Goal: Transaction & Acquisition: Purchase product/service

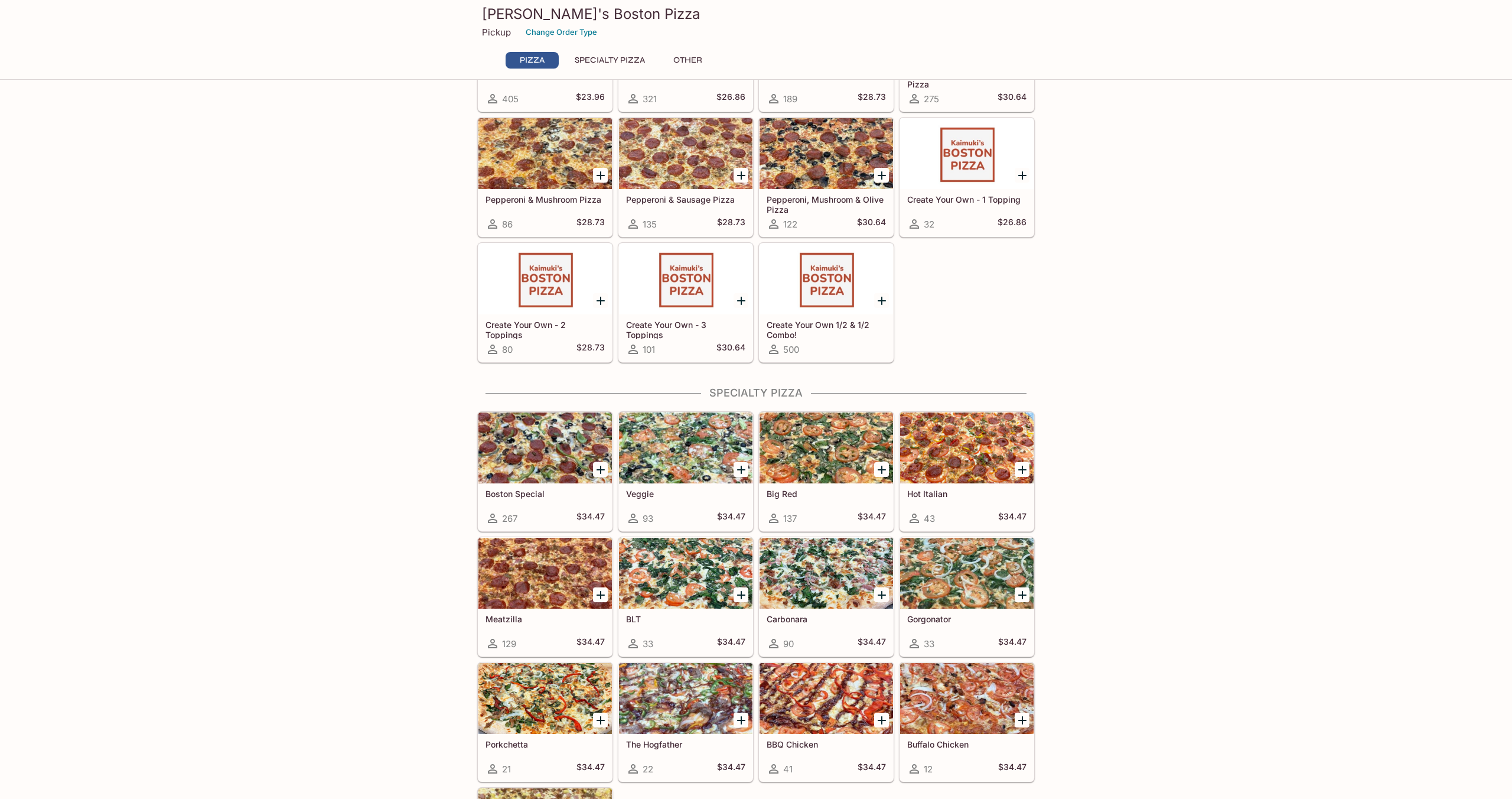
scroll to position [133, 0]
click at [677, 449] on div at bounding box center [686, 447] width 134 height 71
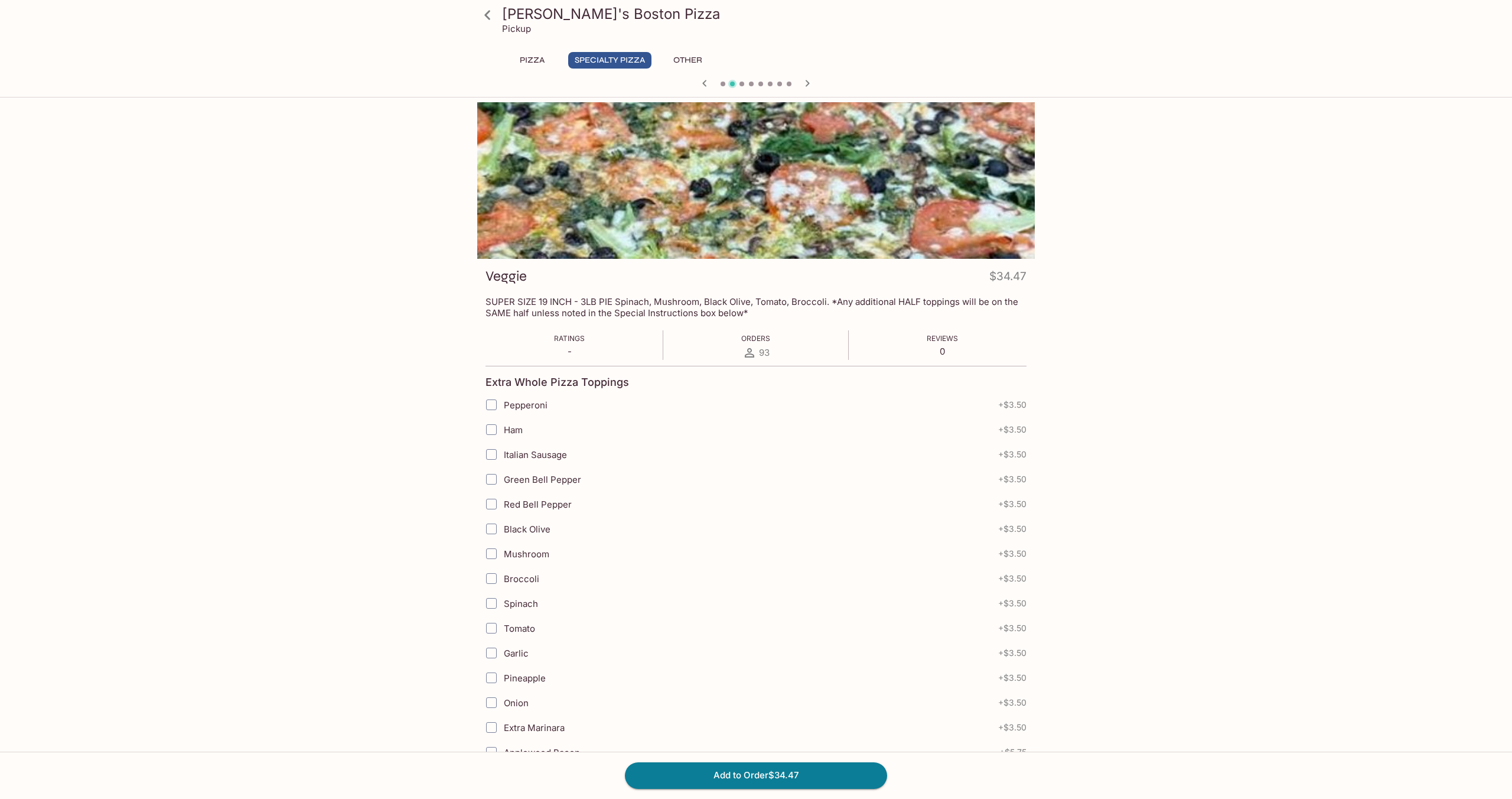
scroll to position [6, 0]
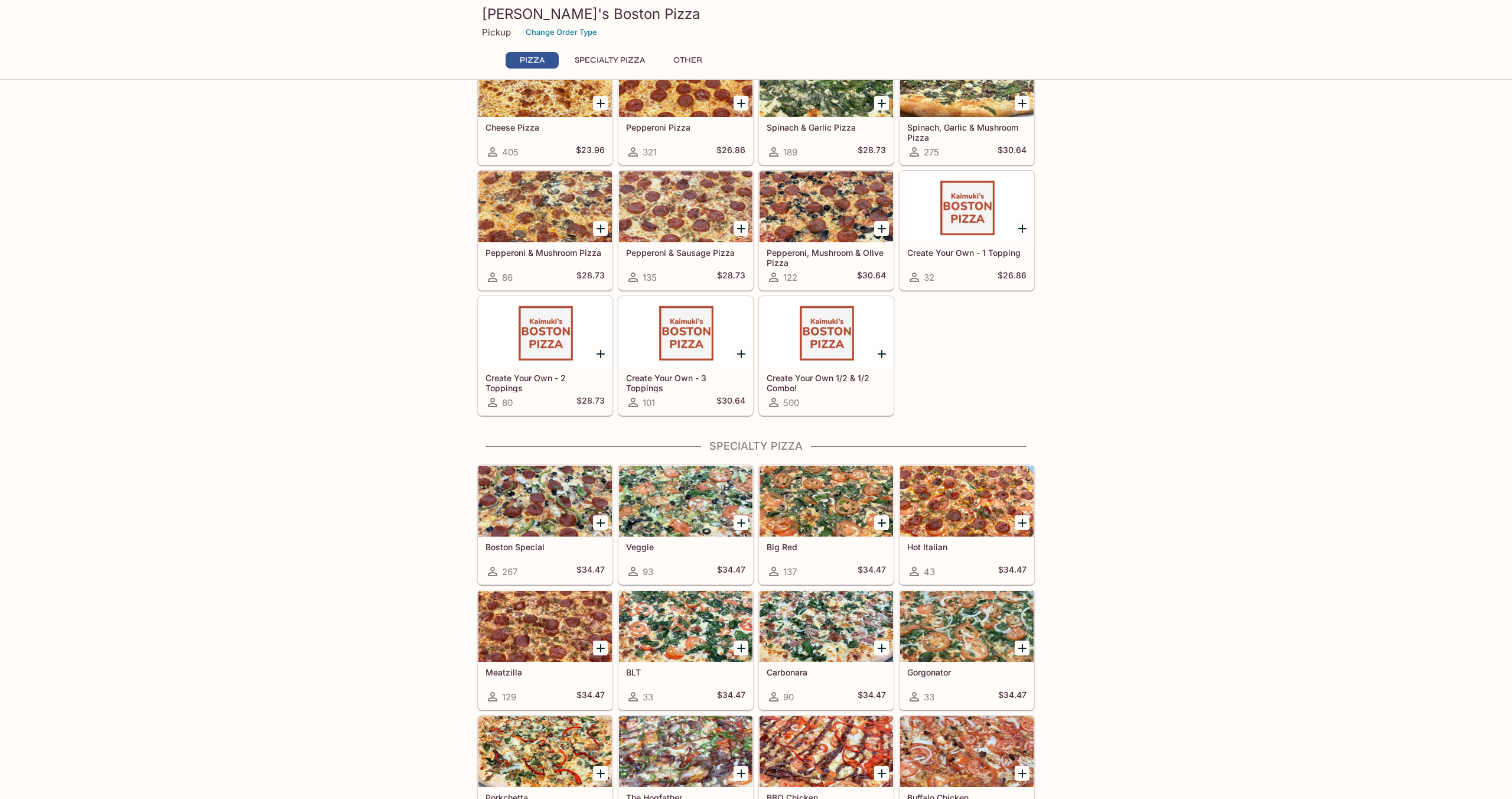
scroll to position [140, 0]
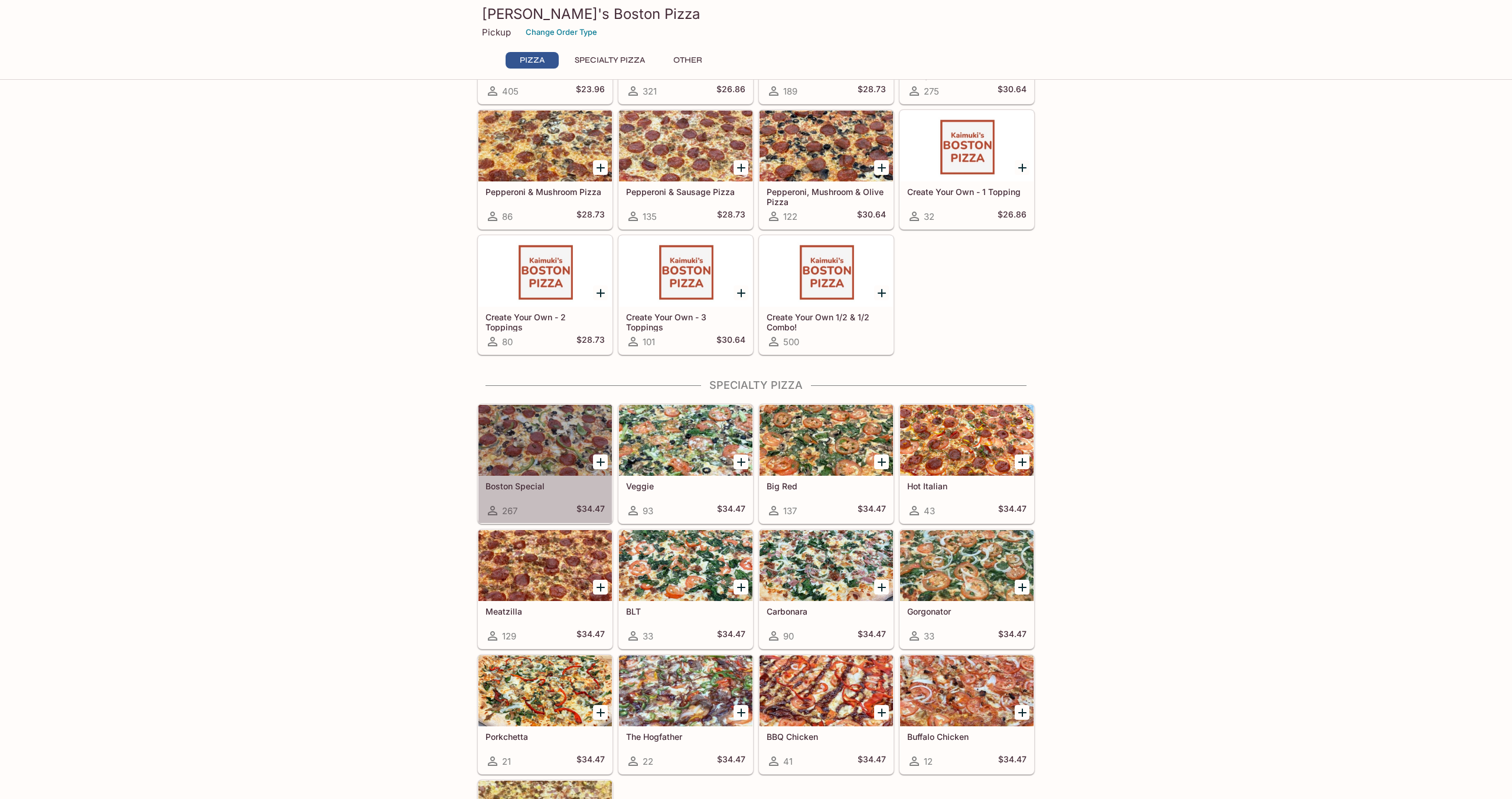
click at [526, 436] on div at bounding box center [545, 440] width 134 height 71
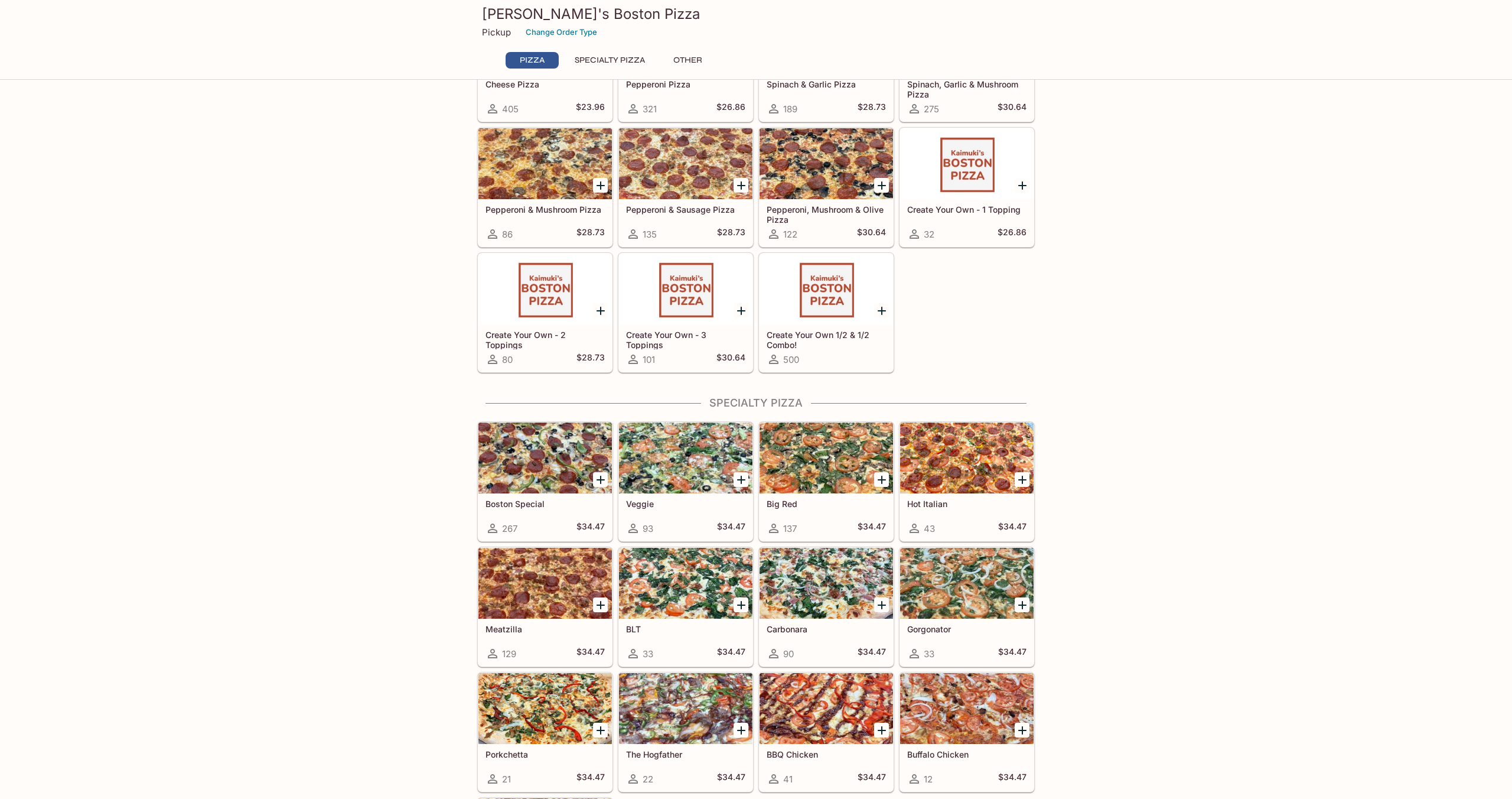
scroll to position [124, 0]
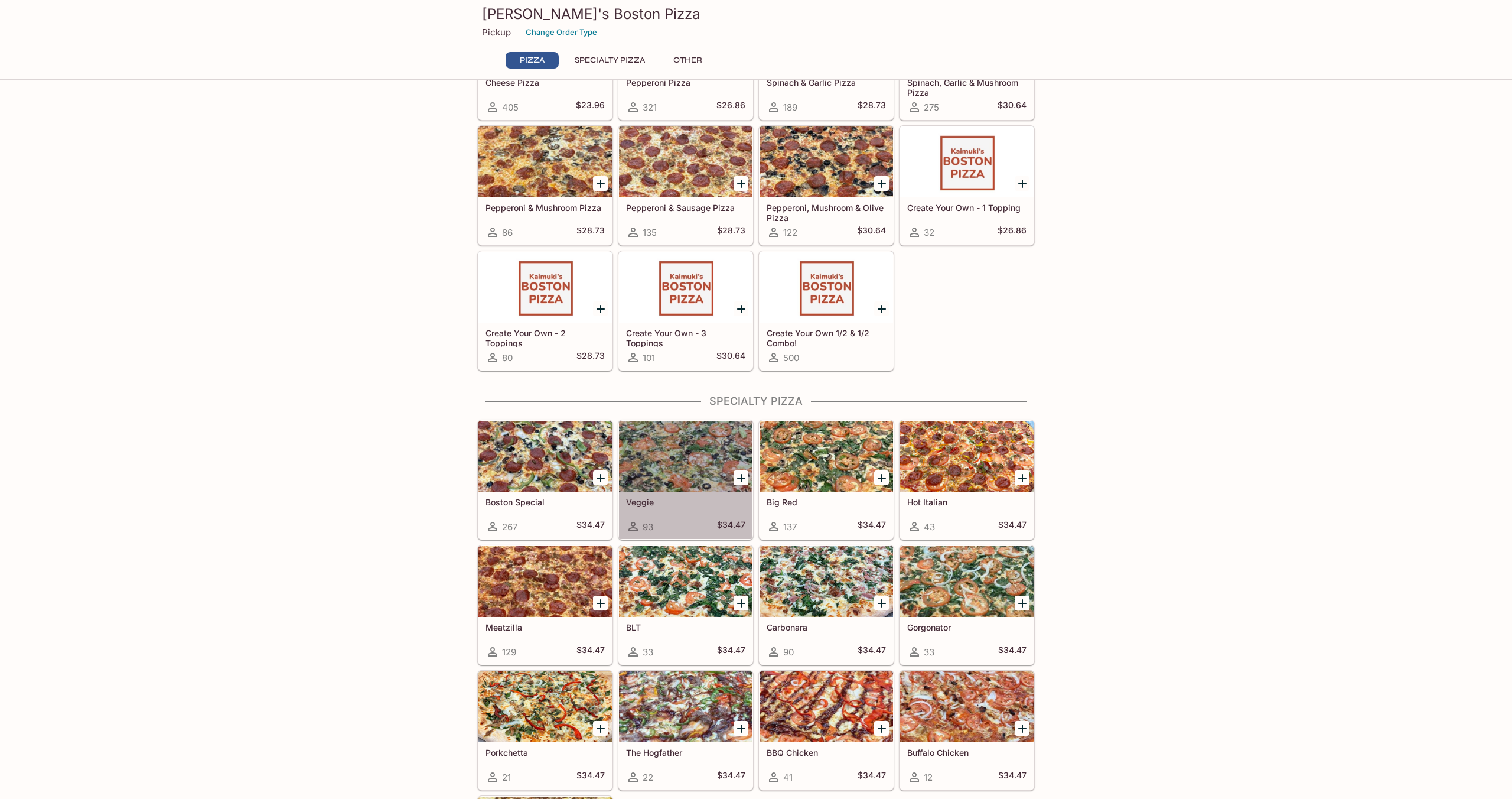
click at [702, 478] on div at bounding box center [686, 456] width 134 height 71
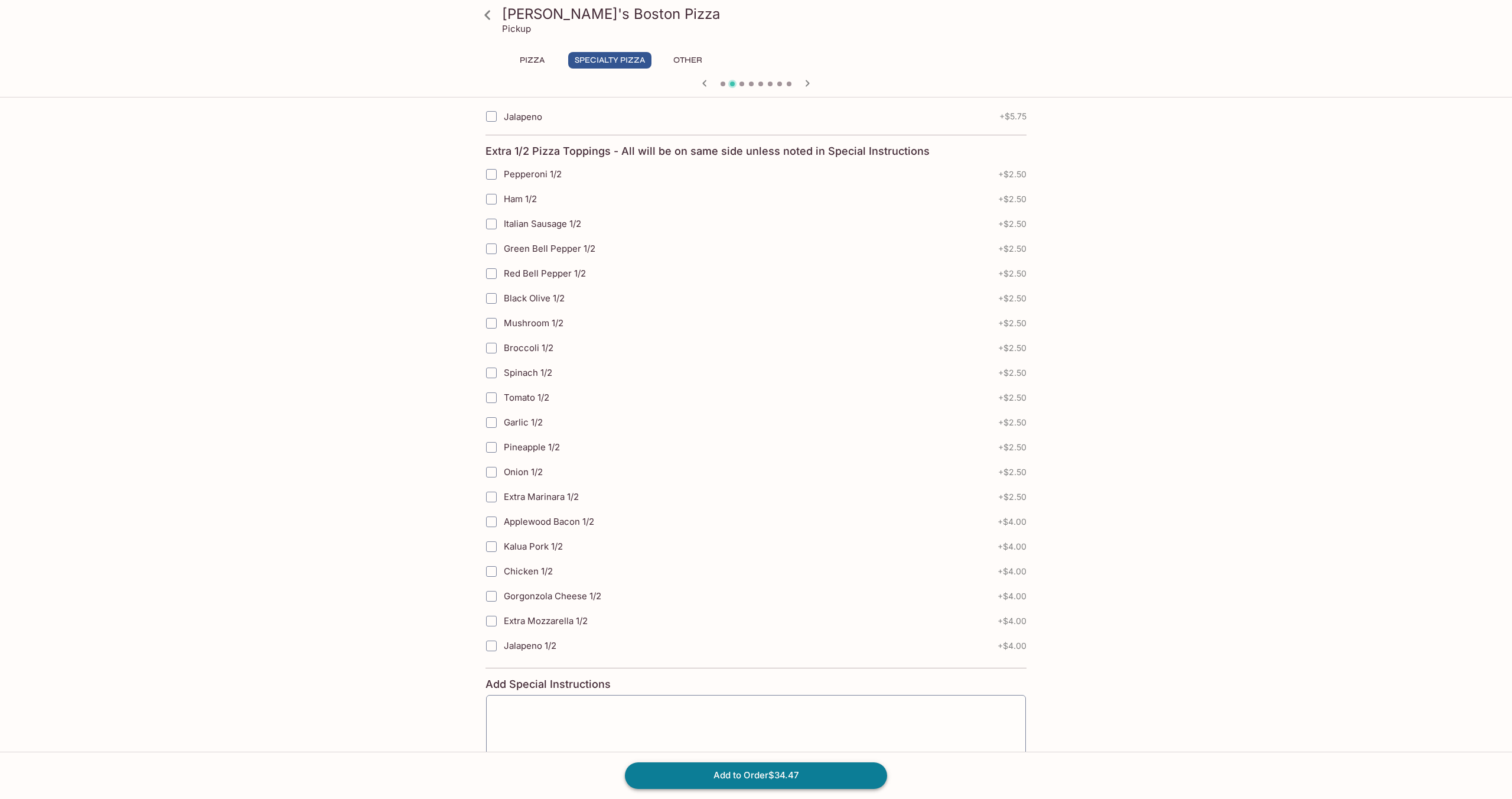
scroll to position [758, 0]
click at [754, 780] on button "Add to Order $34.47" at bounding box center [756, 775] width 262 height 26
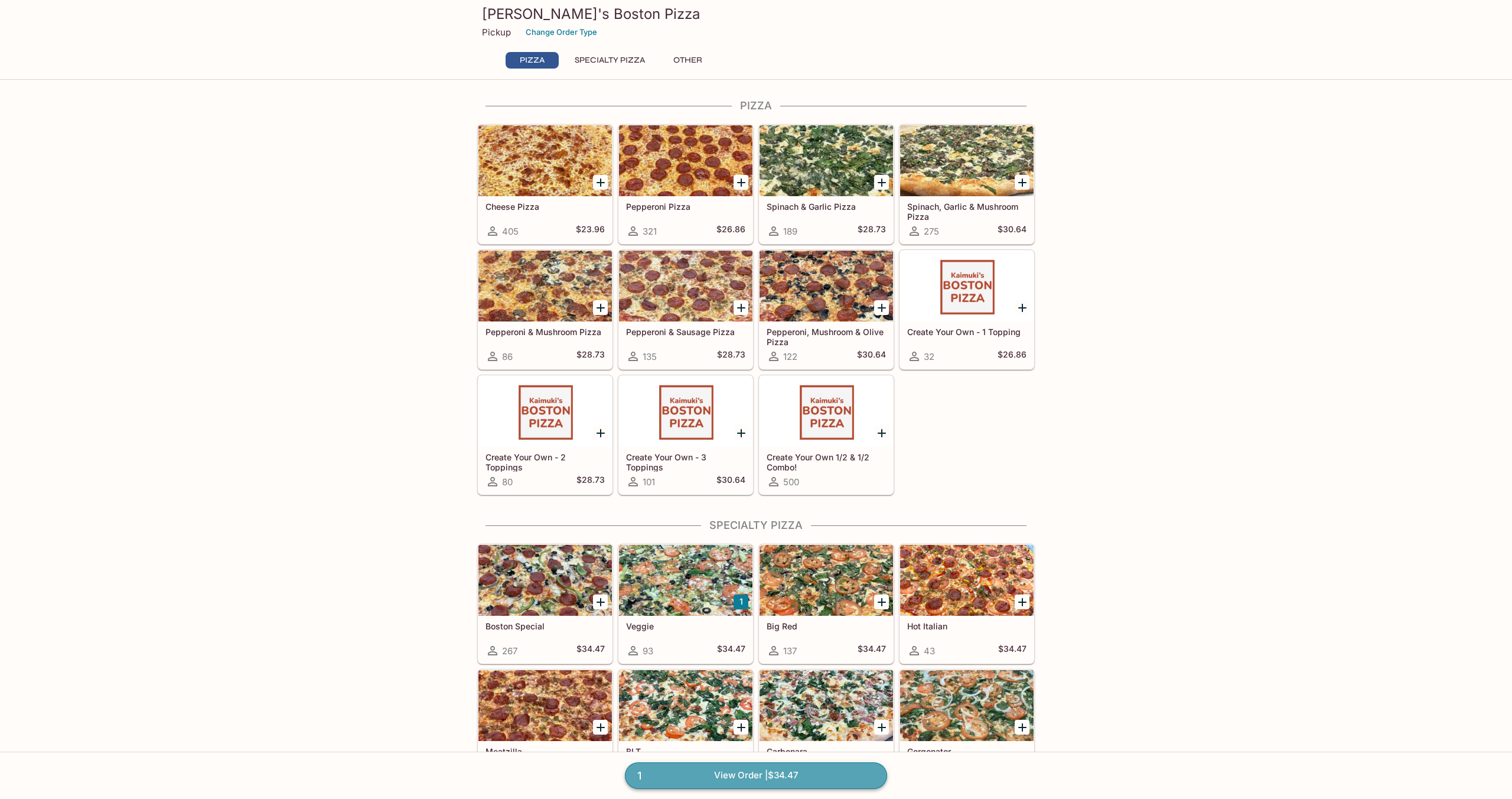
click at [775, 778] on link "1 View Order | $34.47" at bounding box center [756, 775] width 262 height 26
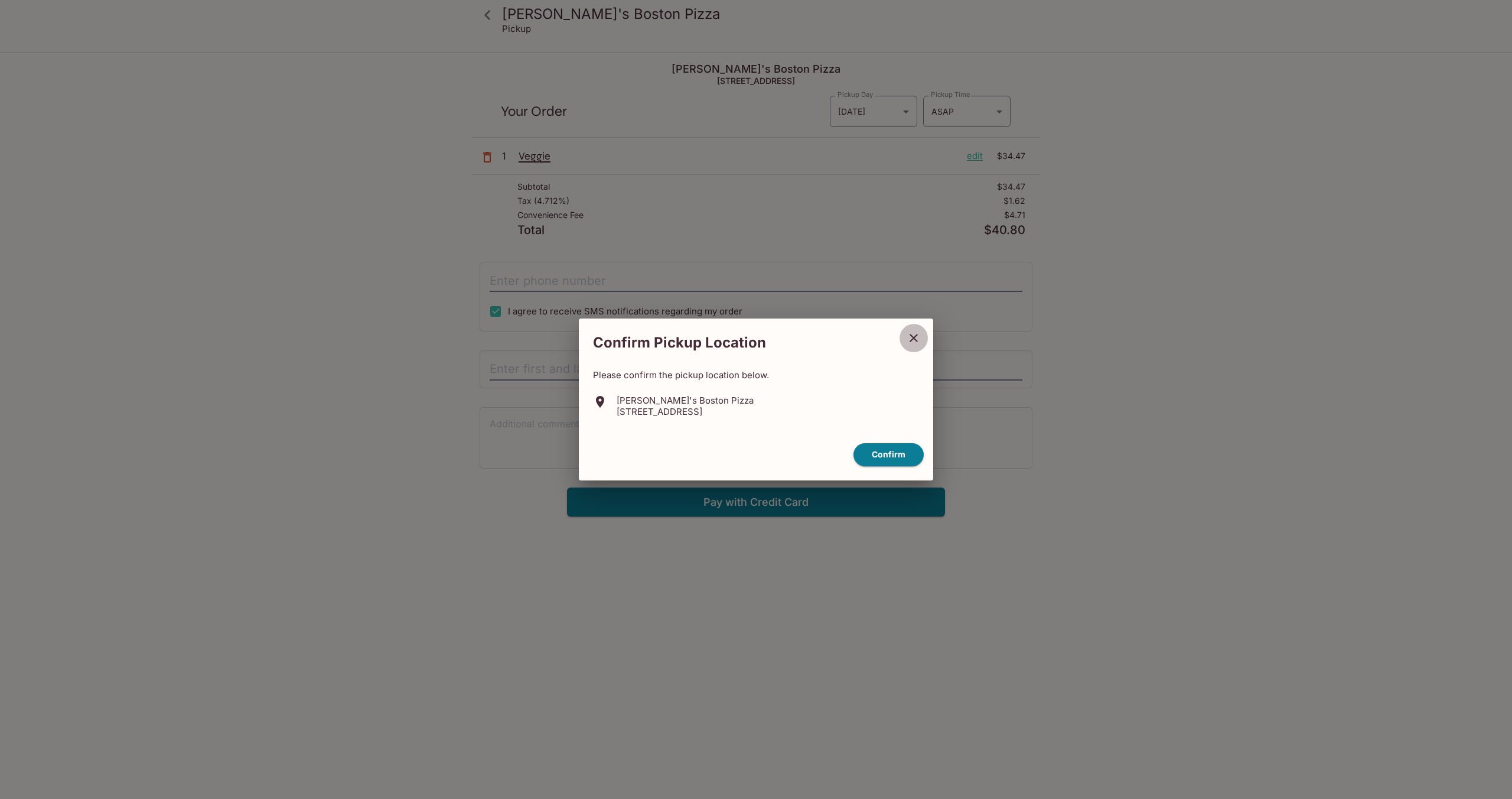
click at [914, 339] on icon "close" at bounding box center [913, 338] width 8 height 8
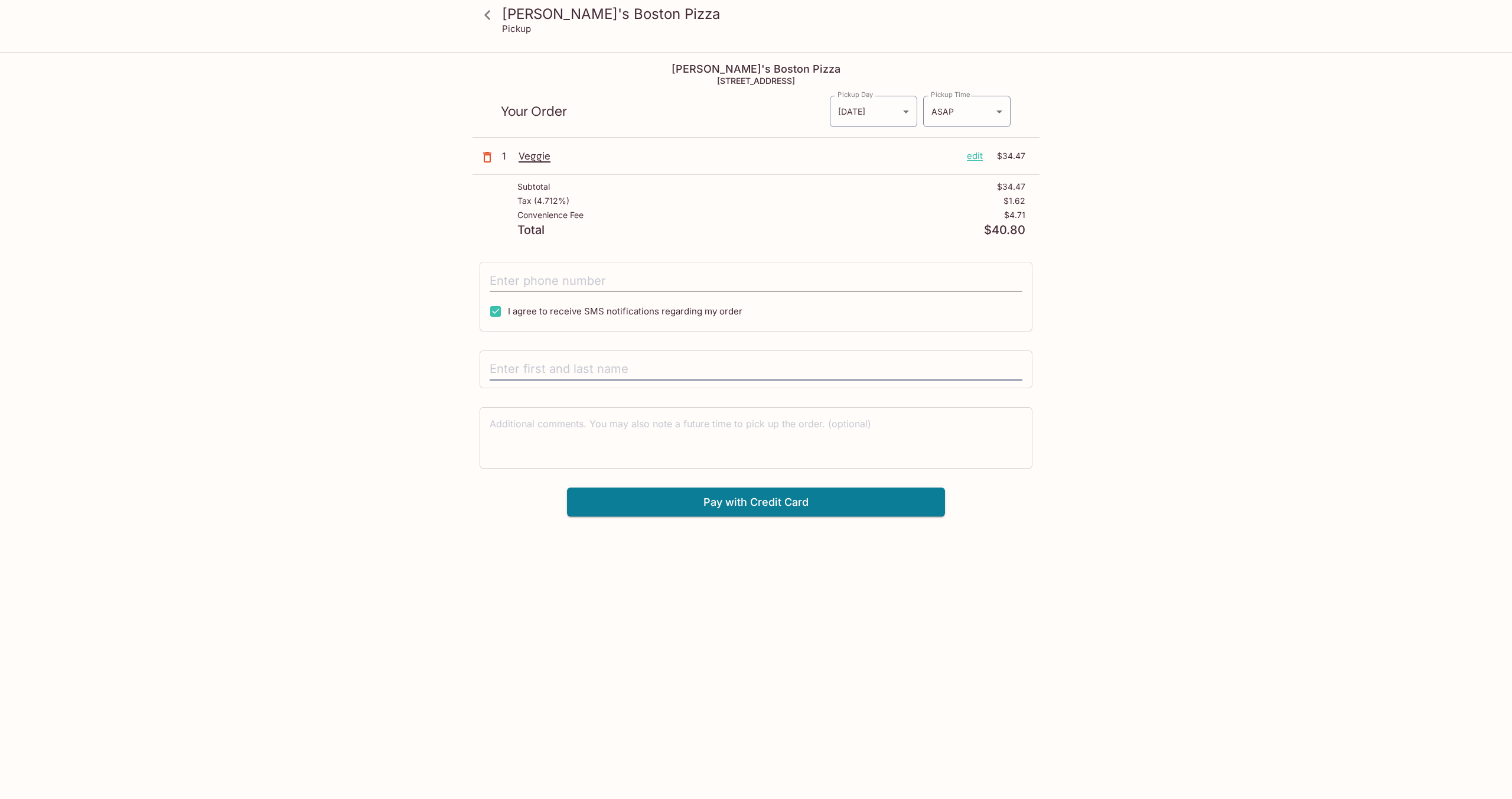
scroll to position [1, 0]
click at [543, 156] on p "Veggie" at bounding box center [738, 155] width 439 height 13
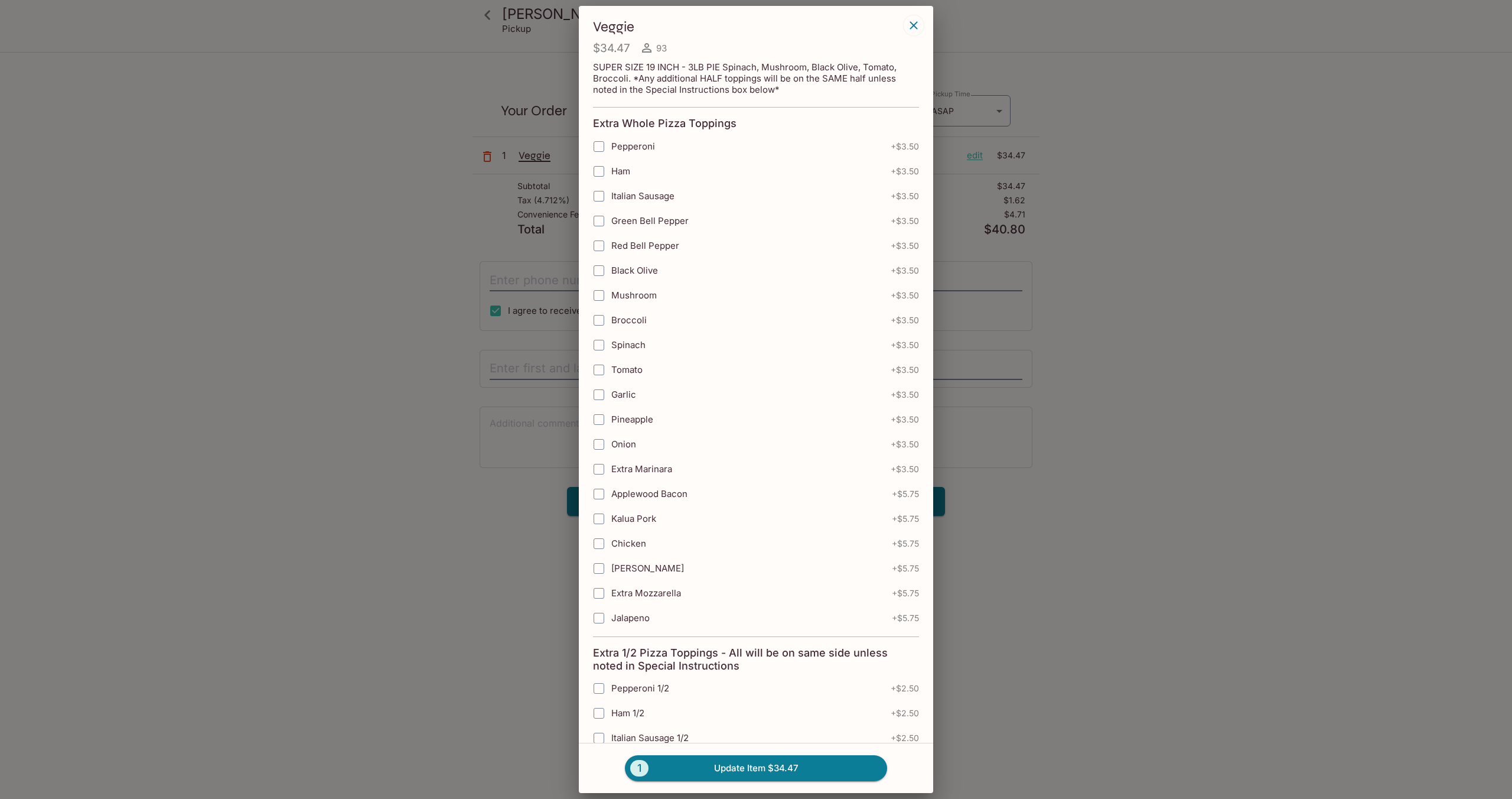
click at [1132, 268] on div "Veggie $34.47 93 SUPER SIZE 19 INCH - 3LB PIE Spinach, Mushroom, Black Olive, T…" at bounding box center [756, 400] width 1512 height 799
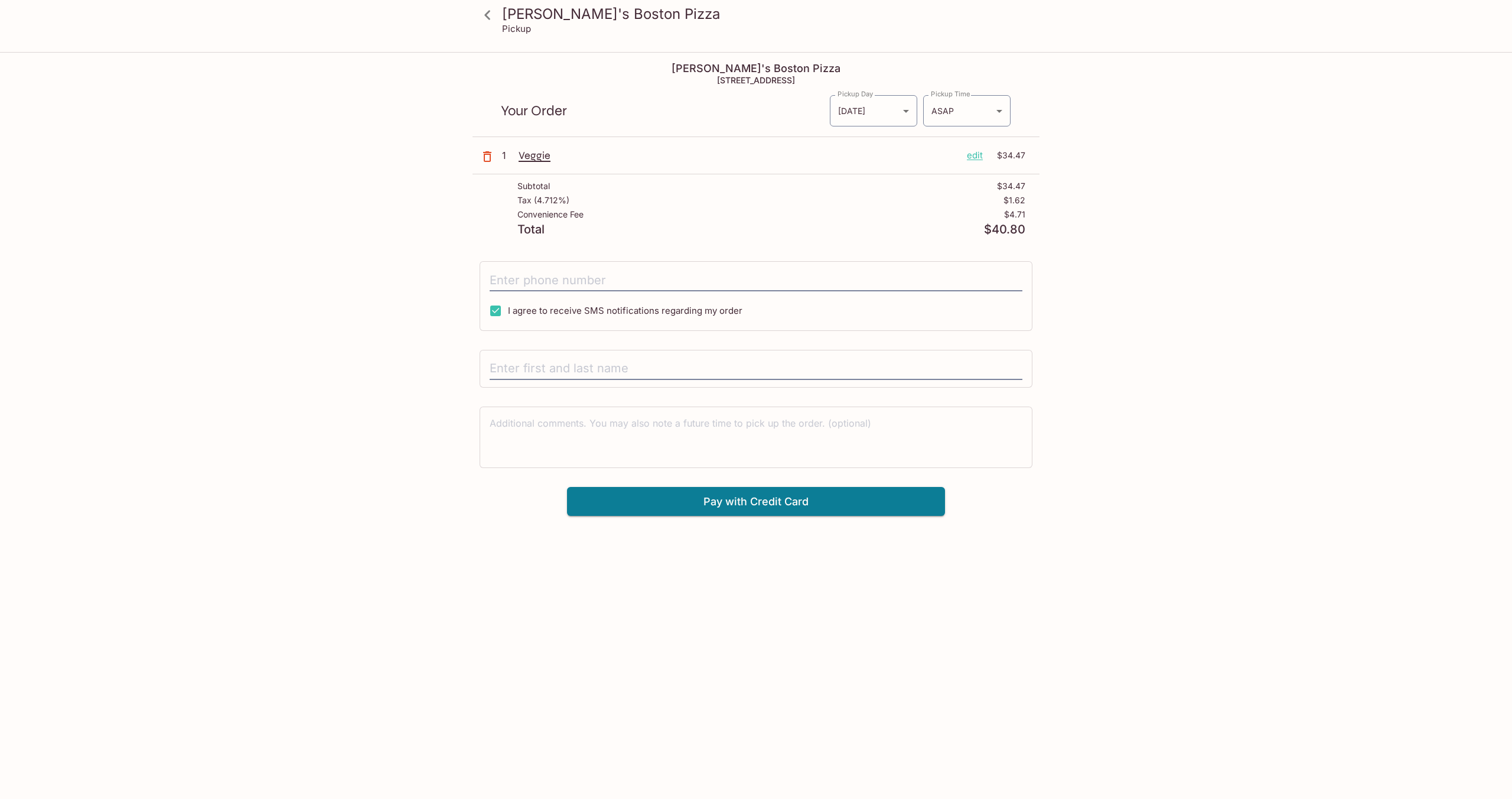
click at [527, 157] on p "Veggie" at bounding box center [738, 155] width 439 height 13
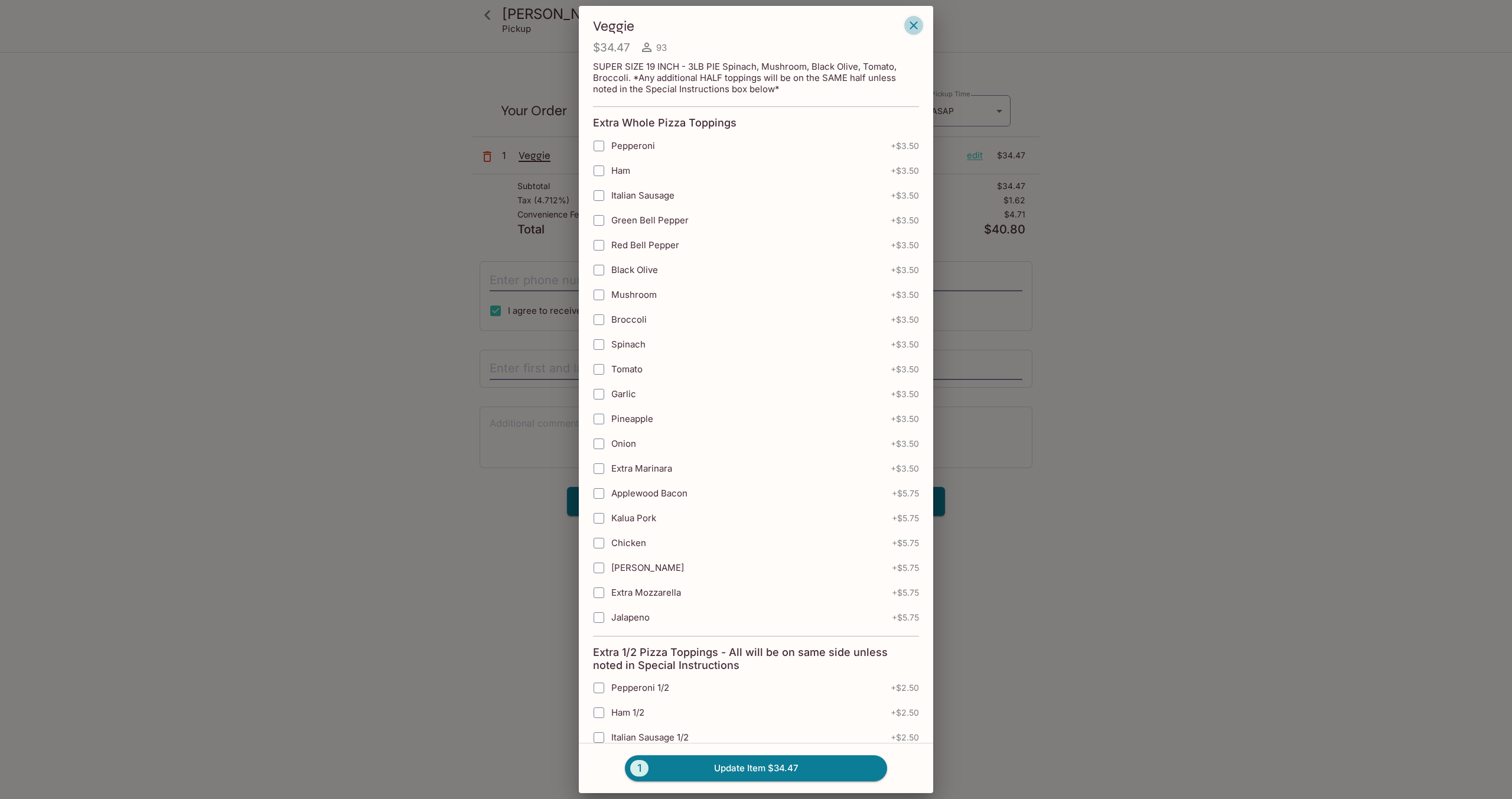
click at [913, 31] on icon "button" at bounding box center [913, 25] width 14 height 14
